Goal: Information Seeking & Learning: Understand process/instructions

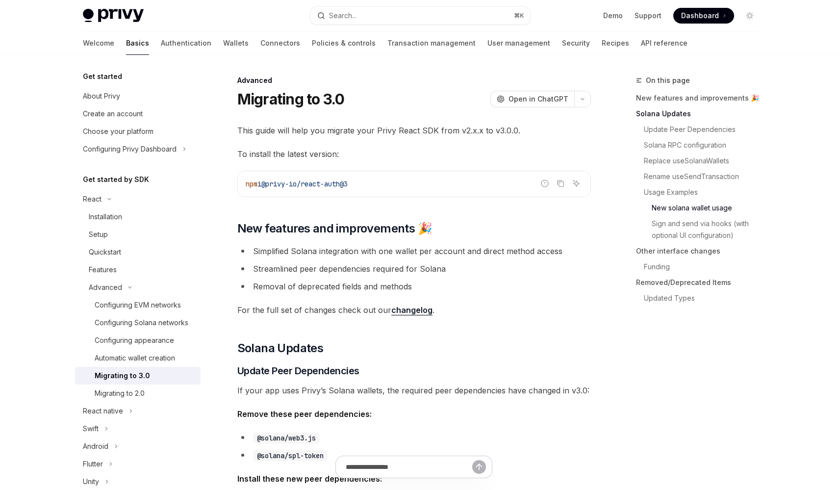
scroll to position [1778, 0]
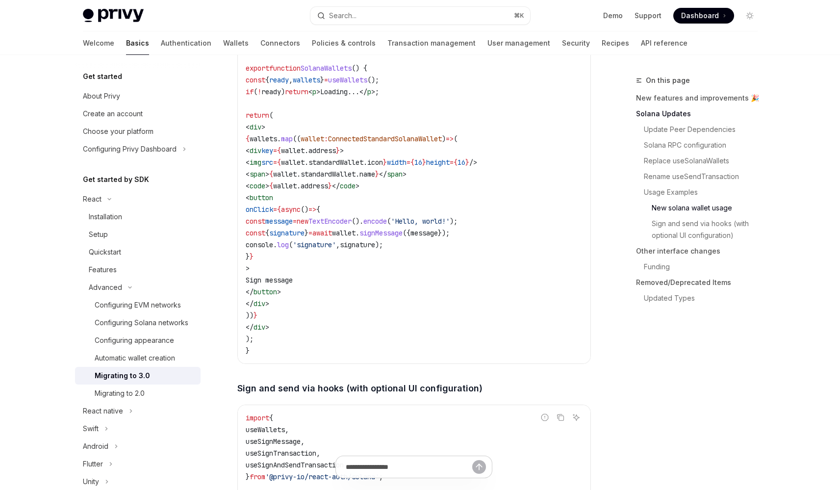
click at [706, 16] on span "Dashboard" at bounding box center [700, 16] width 38 height 10
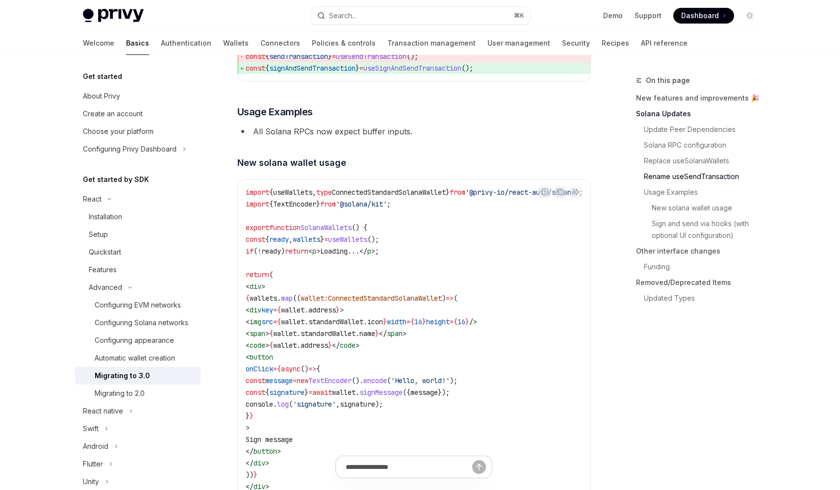
scroll to position [1616, 0]
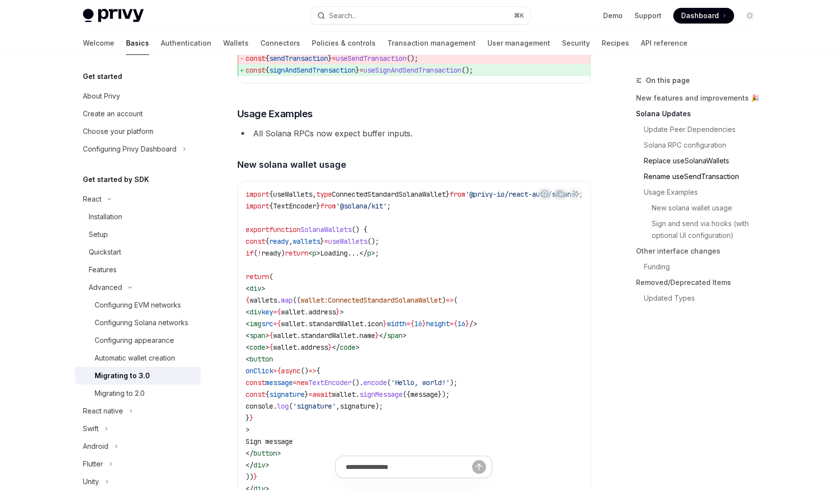
click at [689, 160] on link "Replace useSolanaWallets" at bounding box center [701, 161] width 130 height 16
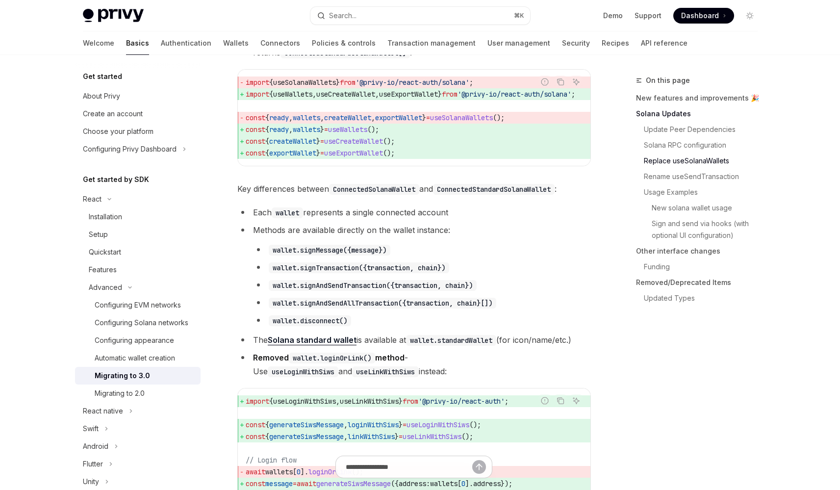
scroll to position [948, 0]
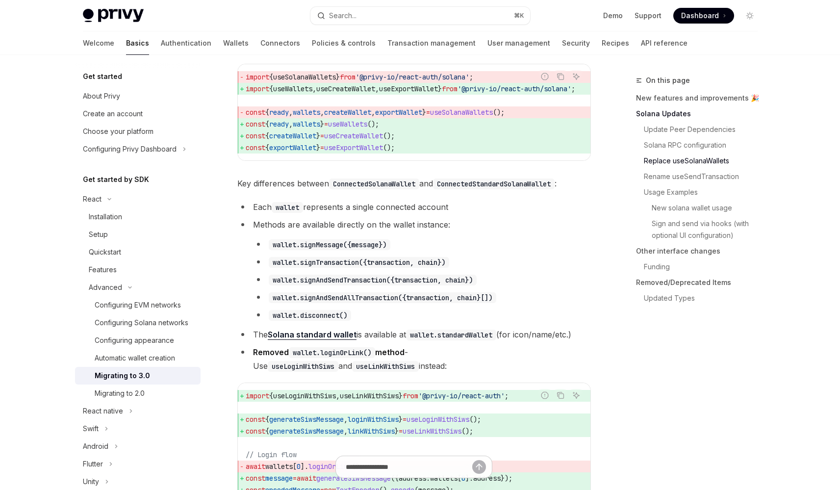
click at [368, 214] on li "Each wallet represents a single connected account" at bounding box center [414, 207] width 354 height 14
click at [375, 214] on li "Each wallet represents a single connected account" at bounding box center [414, 207] width 354 height 14
click at [376, 252] on li "Methods are available directly on the wallet instance: wallet.signMessage({mess…" at bounding box center [414, 270] width 354 height 104
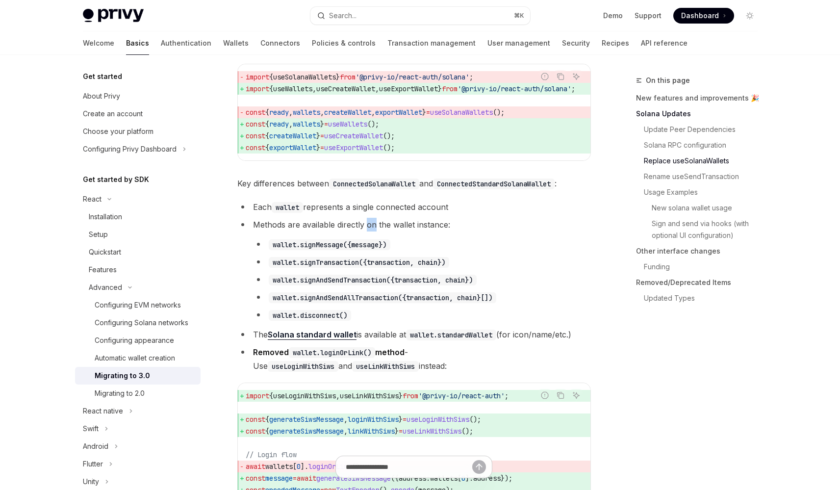
click at [376, 252] on li "Methods are available directly on the wallet instance: wallet.signMessage({mess…" at bounding box center [414, 270] width 354 height 104
click at [384, 255] on li "Methods are available directly on the wallet instance: wallet.signMessage({mess…" at bounding box center [414, 270] width 354 height 104
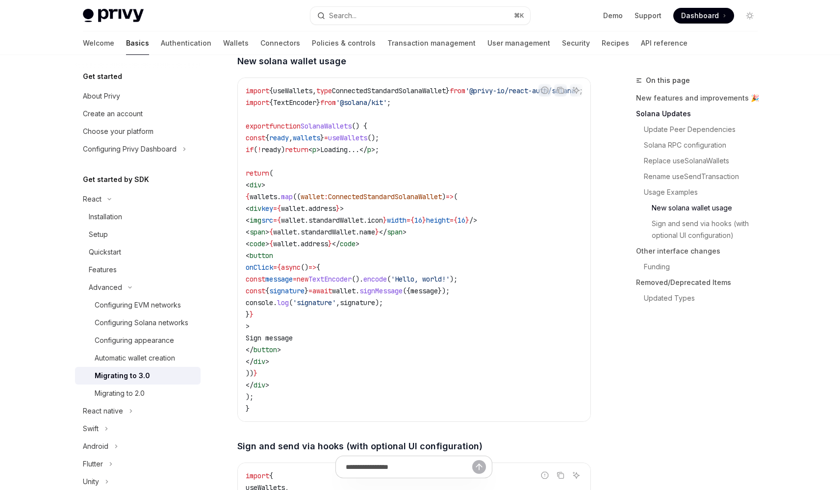
scroll to position [1769, 0]
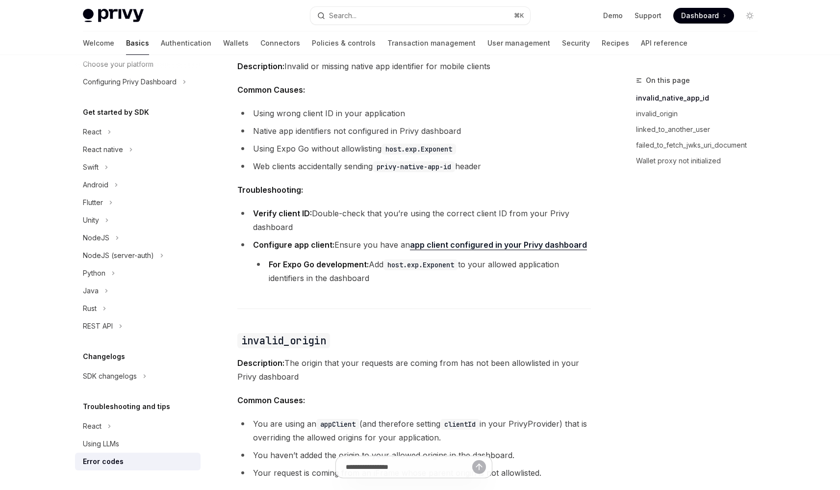
scroll to position [214, 0]
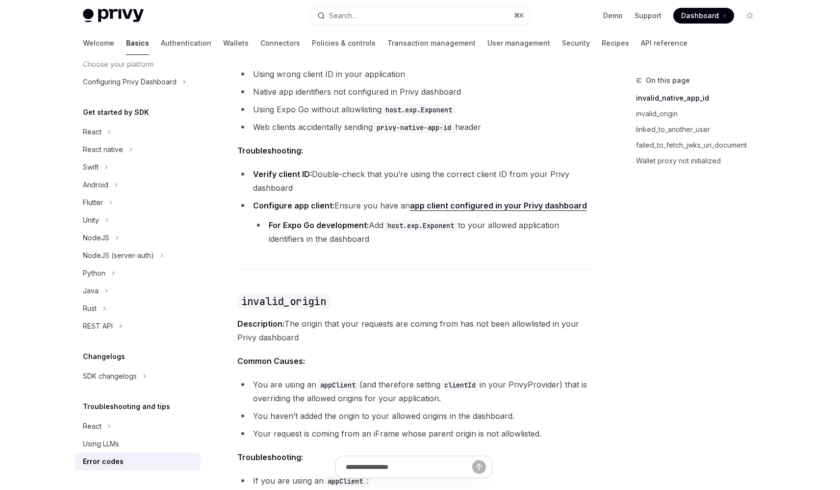
click at [355, 227] on strong "For Expo Go development:" at bounding box center [319, 225] width 100 height 10
click at [363, 231] on li "For Expo Go development: Add host.exp.Exponent to your allowed application iden…" at bounding box center [422, 231] width 338 height 27
click at [670, 161] on link "Wallet proxy not initialized" at bounding box center [701, 161] width 130 height 16
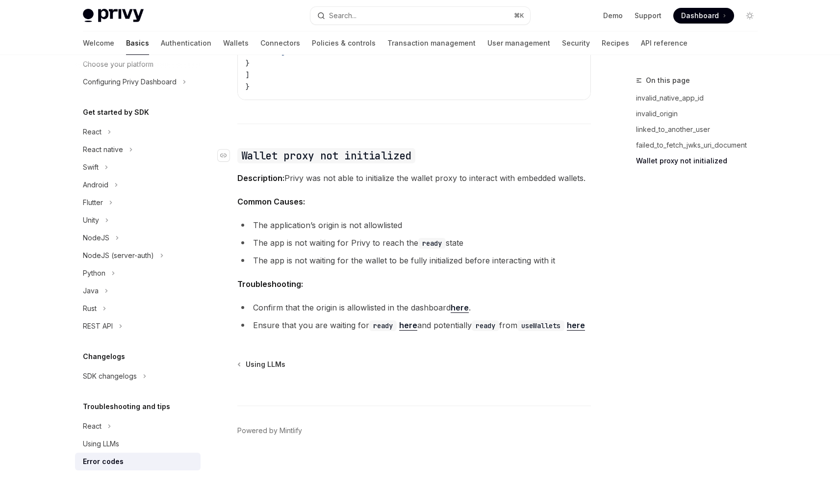
scroll to position [1491, 0]
click at [353, 253] on li "The app is not waiting for the wallet to be fully initialized before interactin…" at bounding box center [414, 260] width 354 height 14
click at [360, 253] on li "The app is not waiting for the wallet to be fully initialized before interactin…" at bounding box center [414, 260] width 354 height 14
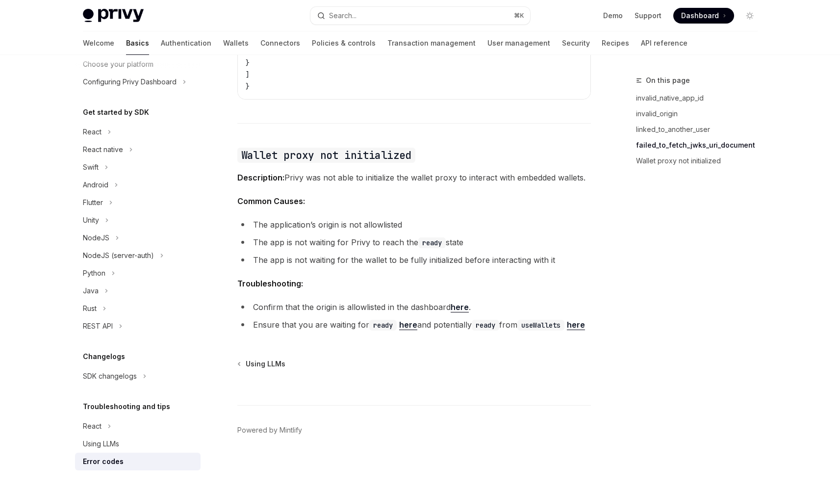
click at [462, 302] on link "here" at bounding box center [460, 307] width 18 height 10
click at [357, 218] on li "The application’s origin is not allowlisted" at bounding box center [414, 225] width 354 height 14
click at [360, 218] on li "The application’s origin is not allowlisted" at bounding box center [414, 225] width 354 height 14
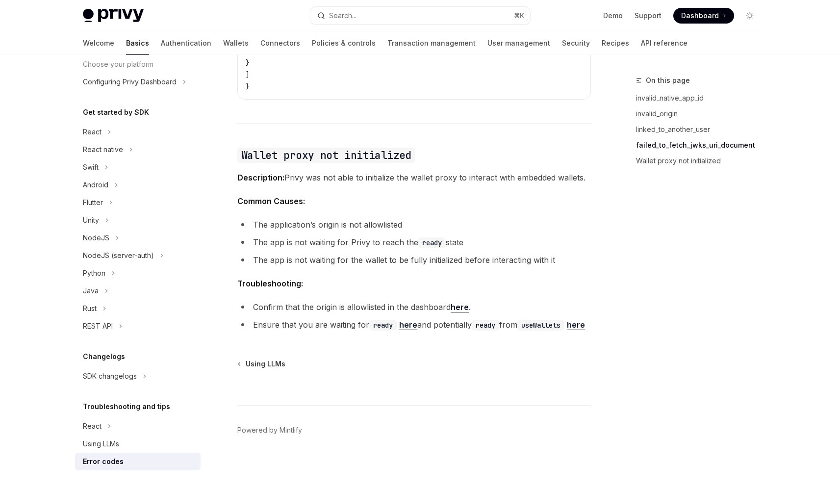
click at [411, 320] on link "here" at bounding box center [408, 325] width 18 height 10
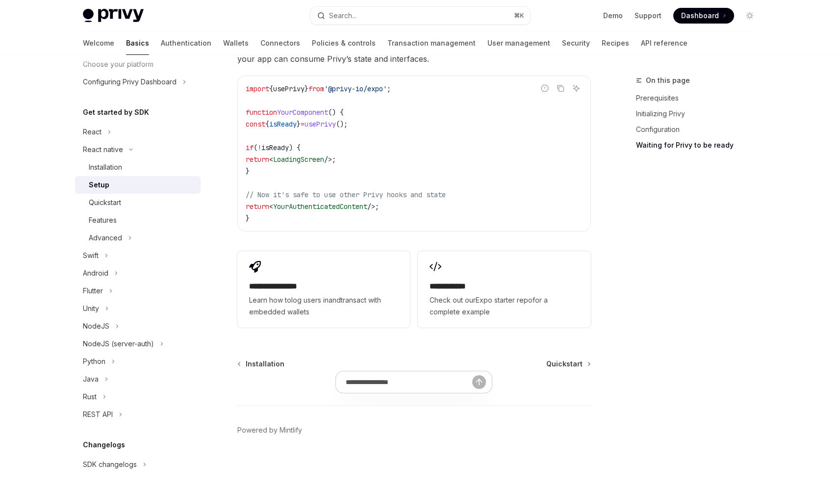
scroll to position [707, 0]
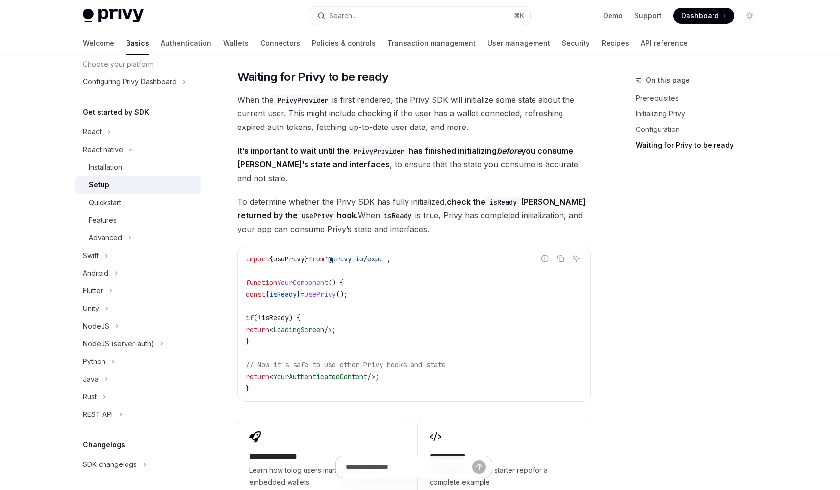
click at [419, 209] on span "To determine whether the Privy SDK has fully initialized, check the isReady Boo…" at bounding box center [414, 215] width 354 height 41
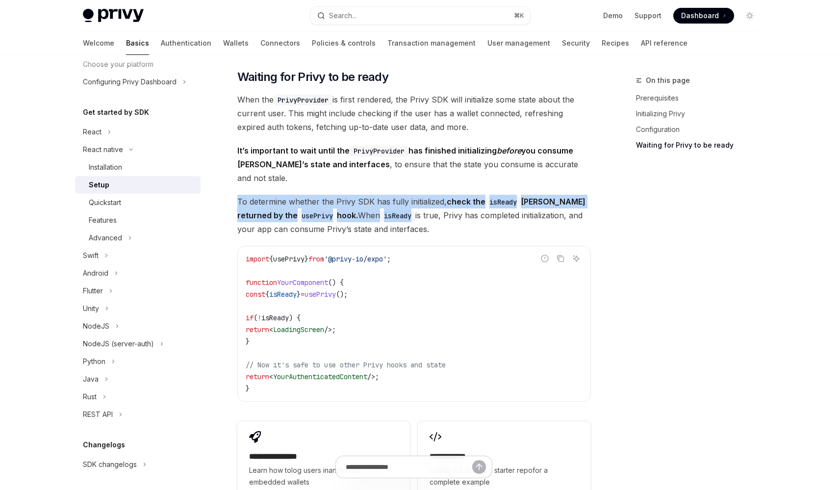
click at [419, 209] on span "To determine whether the Privy SDK has fully initialized, check the isReady Boo…" at bounding box center [414, 215] width 354 height 41
click at [419, 219] on span "To determine whether the Privy SDK has fully initialized, check the isReady Boo…" at bounding box center [414, 215] width 354 height 41
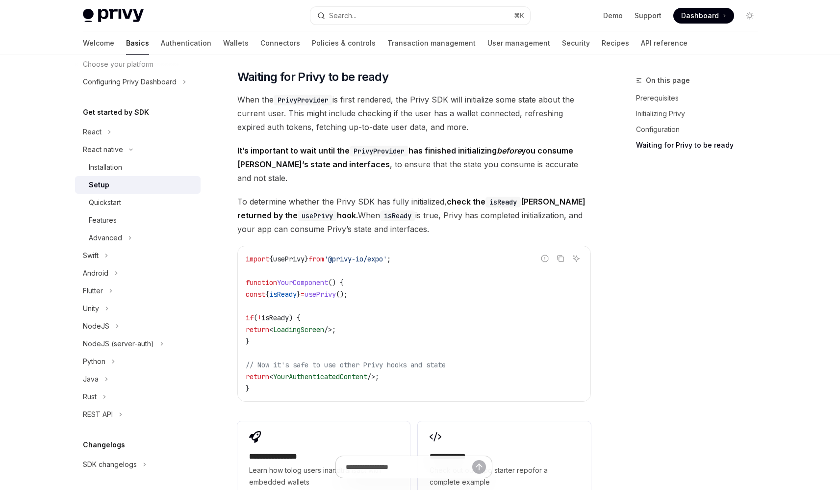
click at [419, 219] on span "To determine whether the Privy SDK has fully initialized, check the isReady Boo…" at bounding box center [414, 215] width 354 height 41
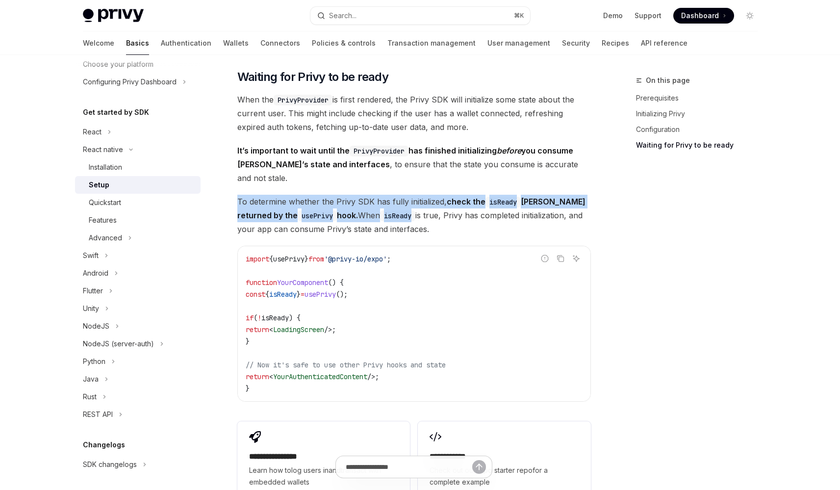
click at [419, 219] on span "To determine whether the Privy SDK has fully initialized, check the isReady Boo…" at bounding box center [414, 215] width 354 height 41
click at [420, 219] on span "To determine whether the Privy SDK has fully initialized, check the isReady Boo…" at bounding box center [414, 215] width 354 height 41
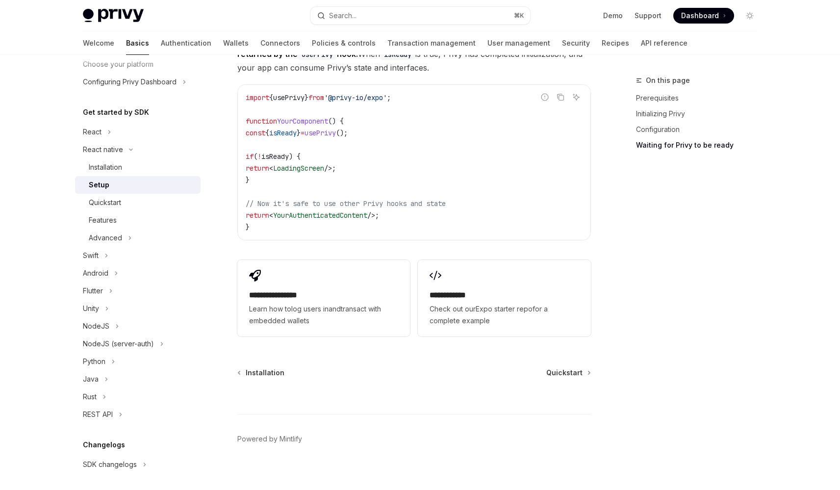
scroll to position [869, 0]
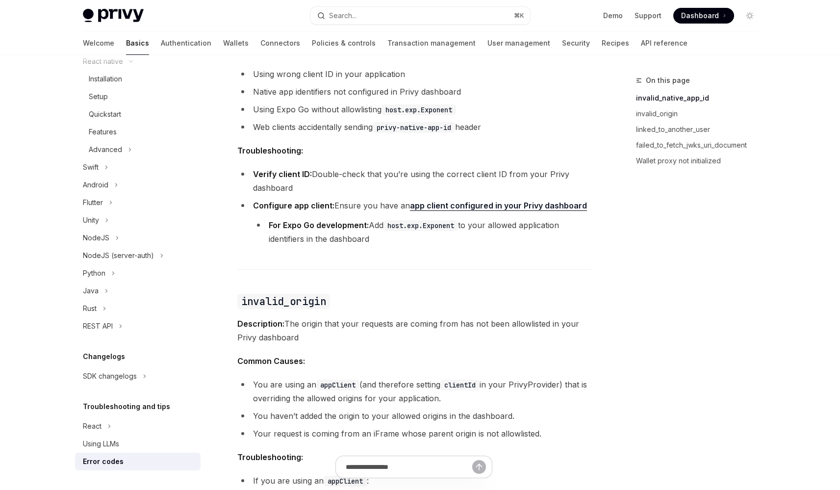
scroll to position [214, 0]
click at [673, 168] on link "Wallet proxy not initialized" at bounding box center [701, 161] width 130 height 16
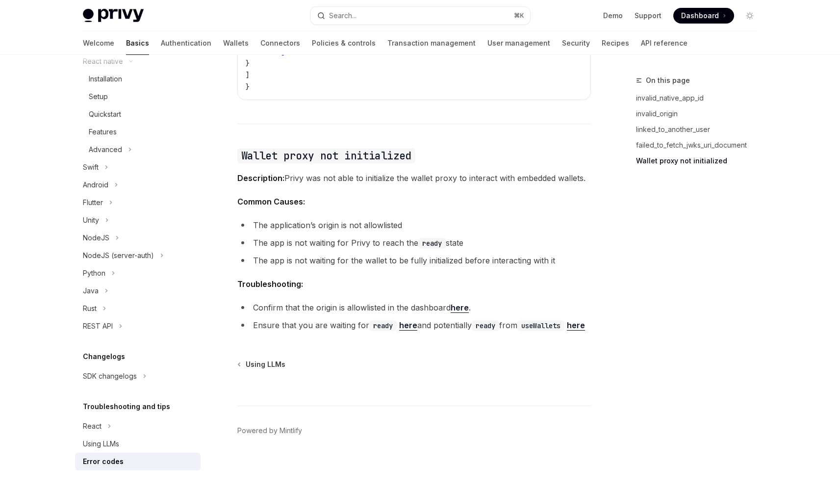
scroll to position [1491, 0]
click at [567, 326] on link "here" at bounding box center [576, 325] width 18 height 10
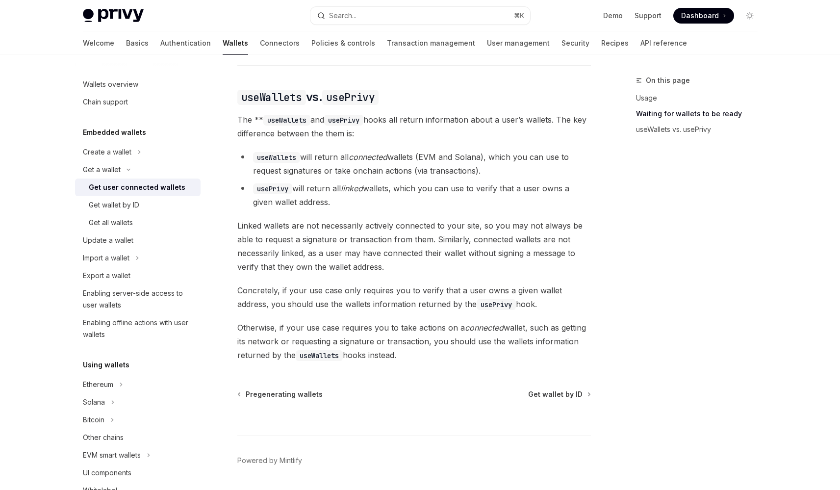
scroll to position [799, 0]
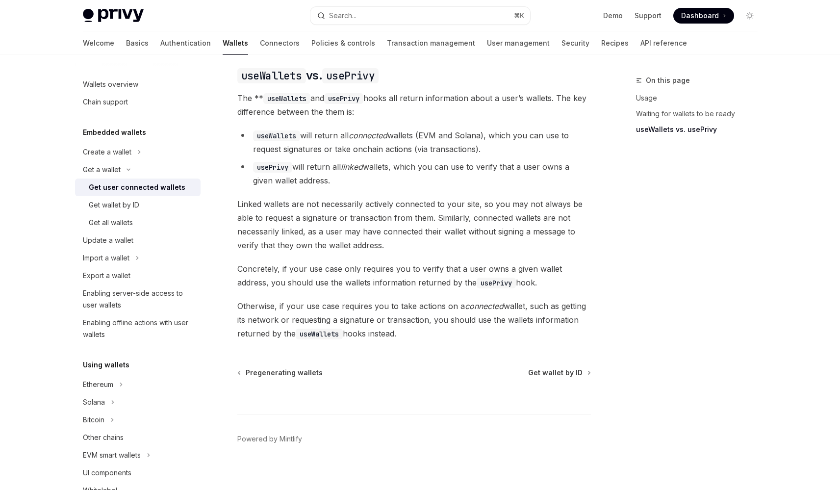
scroll to position [823, 0]
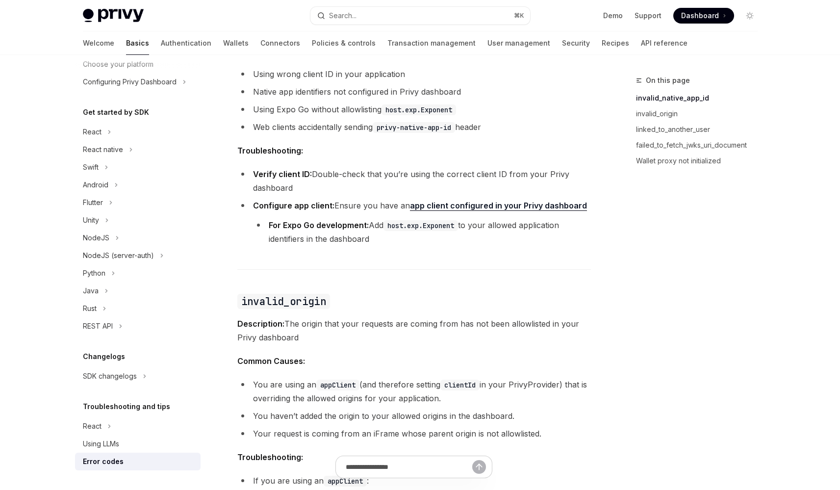
scroll to position [214, 0]
click at [685, 161] on link "Wallet proxy not initialized" at bounding box center [701, 161] width 130 height 16
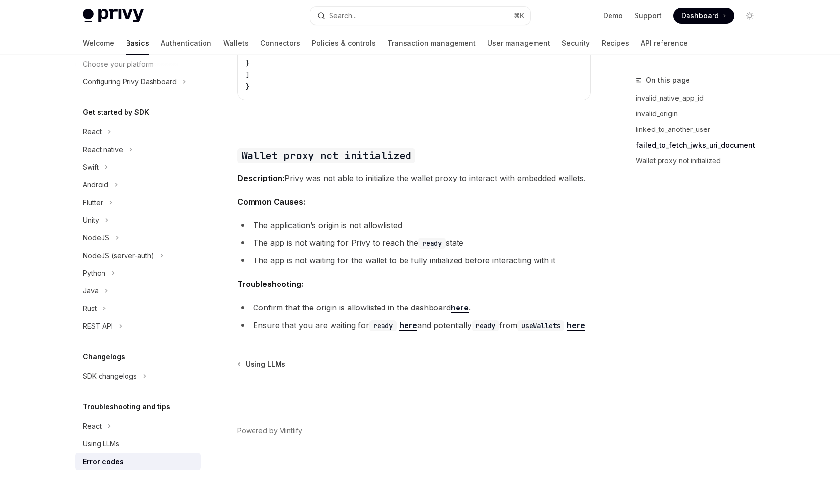
scroll to position [1491, 0]
click at [408, 320] on link "here" at bounding box center [408, 325] width 18 height 10
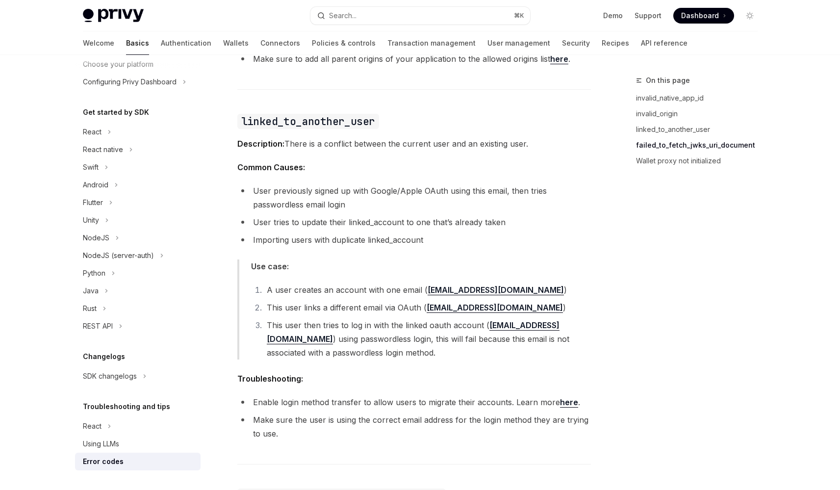
type textarea "*"
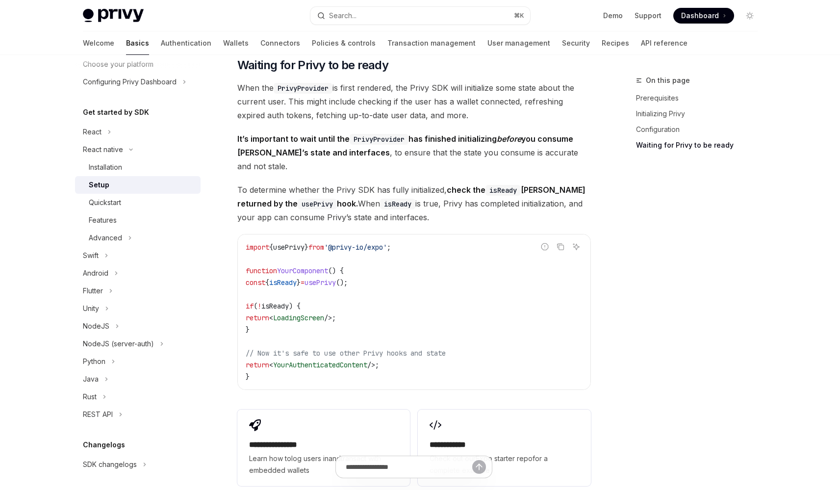
scroll to position [720, 0]
click at [382, 201] on span "To determine whether the Privy SDK has fully initialized, check the isReady Boo…" at bounding box center [414, 202] width 354 height 41
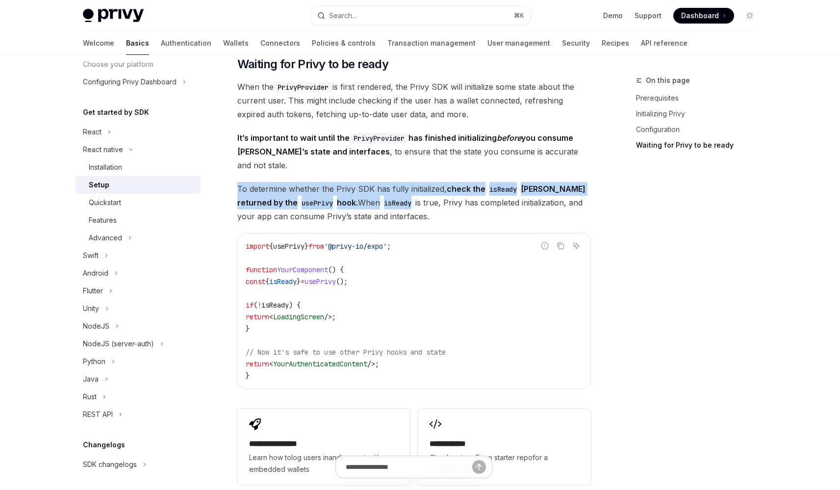
click at [382, 201] on span "To determine whether the Privy SDK has fully initialized, check the isReady Boo…" at bounding box center [414, 202] width 354 height 41
click at [387, 209] on span "To determine whether the Privy SDK has fully initialized, check the isReady Boo…" at bounding box center [414, 202] width 354 height 41
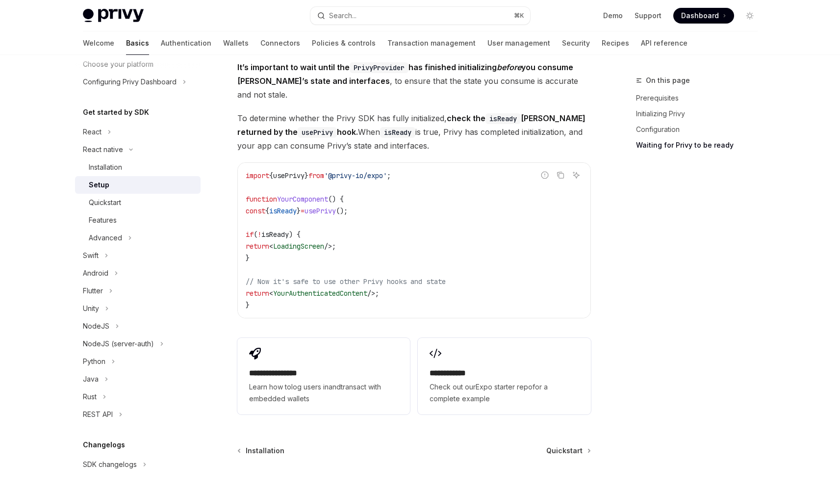
scroll to position [864, 0]
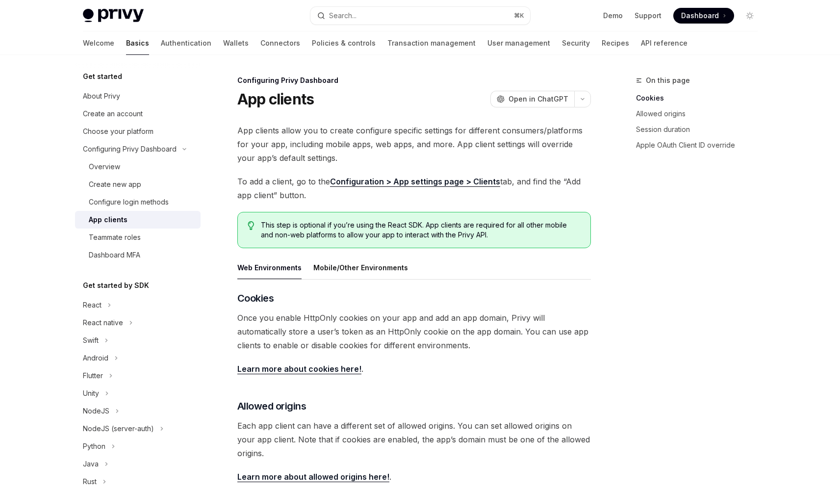
scroll to position [302, 0]
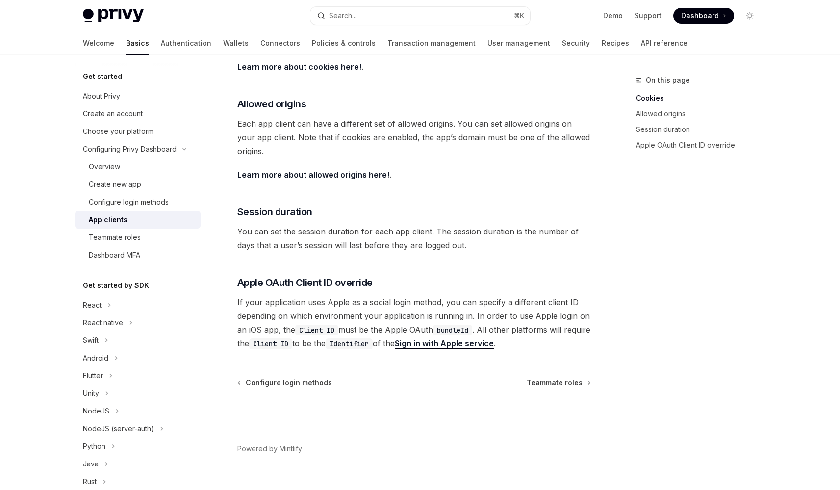
click at [378, 296] on span "If your application uses Apple as a social login method, you can specify a diff…" at bounding box center [414, 322] width 354 height 55
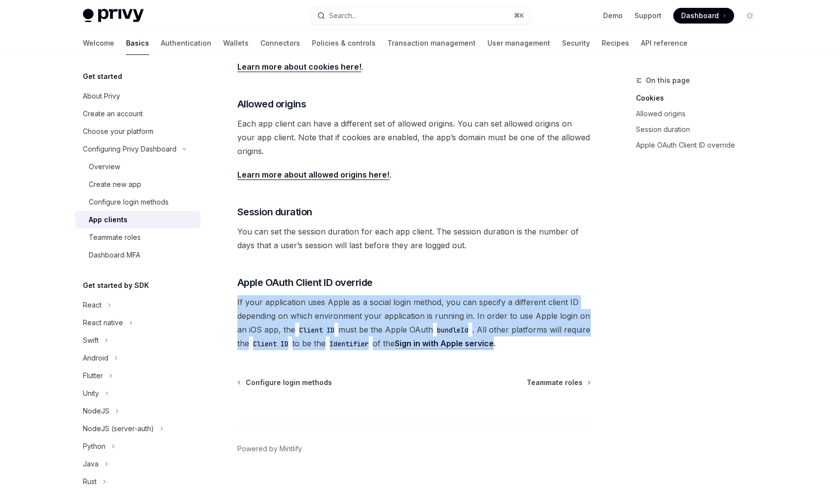
click at [378, 296] on span "If your application uses Apple as a social login method, you can specify a diff…" at bounding box center [414, 322] width 354 height 55
click at [379, 319] on span "If your application uses Apple as a social login method, you can specify a diff…" at bounding box center [414, 322] width 354 height 55
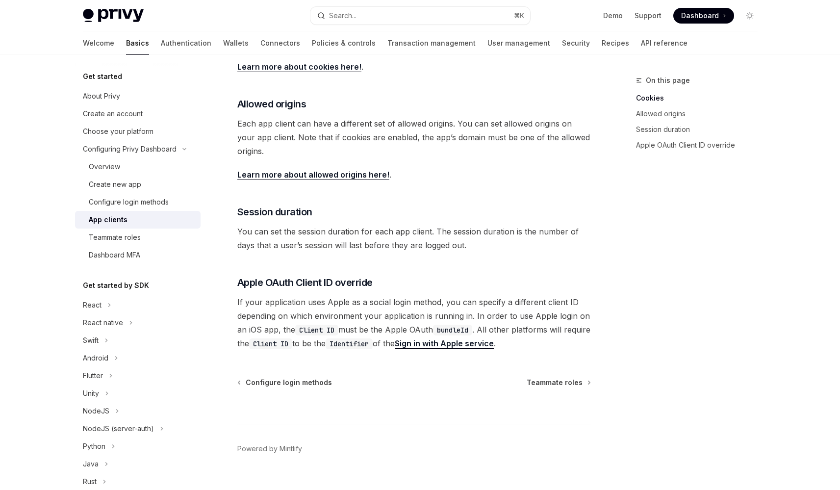
click at [379, 241] on span "You can set the session duration for each app client. The session duration is t…" at bounding box center [414, 238] width 354 height 27
click at [384, 243] on span "You can set the session duration for each app client. The session duration is t…" at bounding box center [414, 238] width 354 height 27
